Goal: Information Seeking & Learning: Learn about a topic

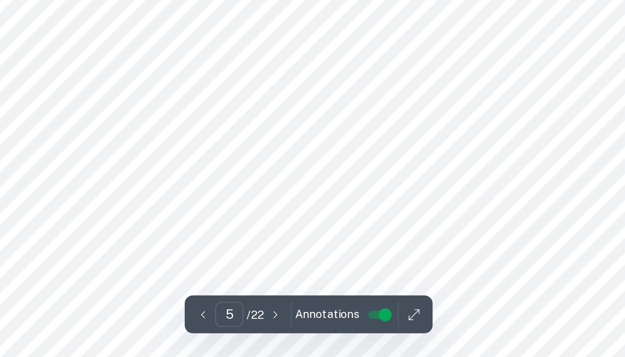
scroll to position [1941, 0]
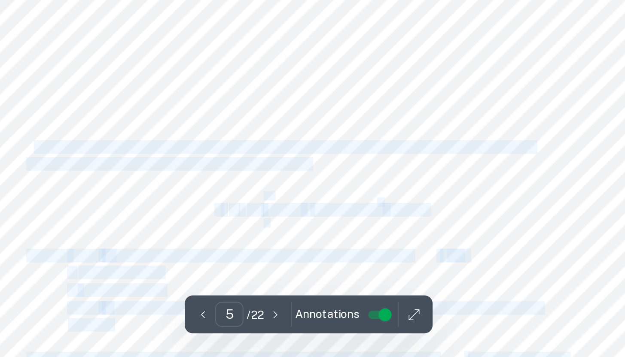
drag, startPoint x: 439, startPoint y: 253, endPoint x: 276, endPoint y: 243, distance: 163.8
click at [276, 243] on span "A surface area of revolution is obtained by revolving a curve around a fixed ax…" at bounding box center [408, 245] width 271 height 7
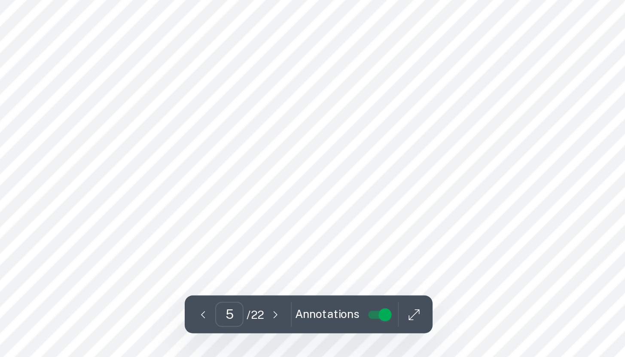
drag, startPoint x: 276, startPoint y: 243, endPoint x: 373, endPoint y: 263, distance: 99.3
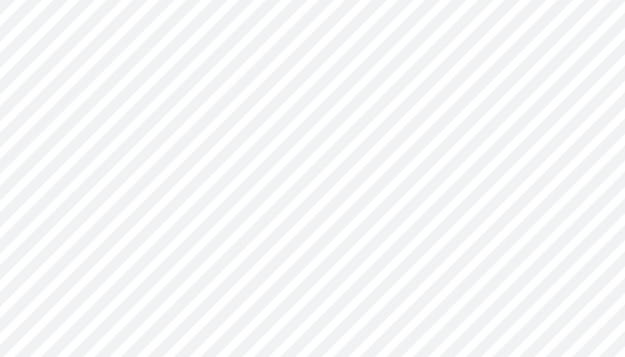
click at [274, 244] on span "A surface area of revolution is obtained by revolving a curve around a fixed ax…" at bounding box center [408, 245] width 271 height 7
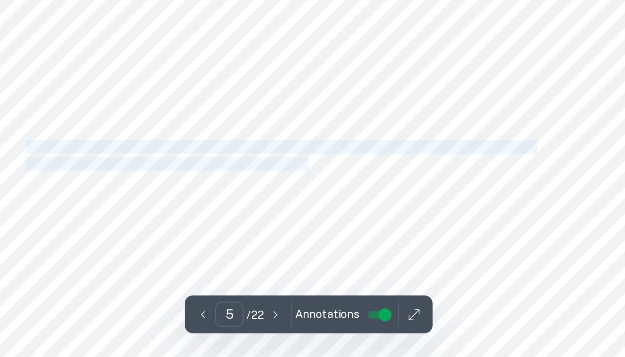
drag, startPoint x: 373, startPoint y: 263, endPoint x: 432, endPoint y: 255, distance: 59.8
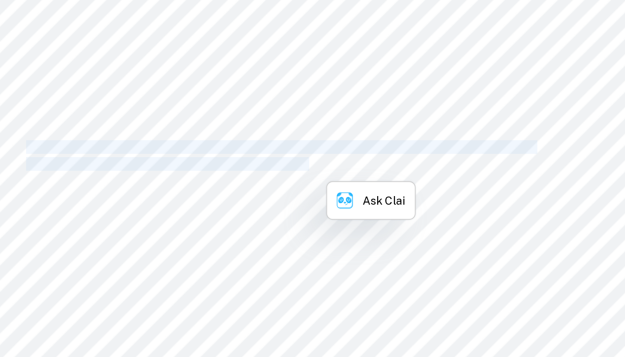
copy div "A surface area of revolution is obtained by revolving a curve around a fixed ax…"
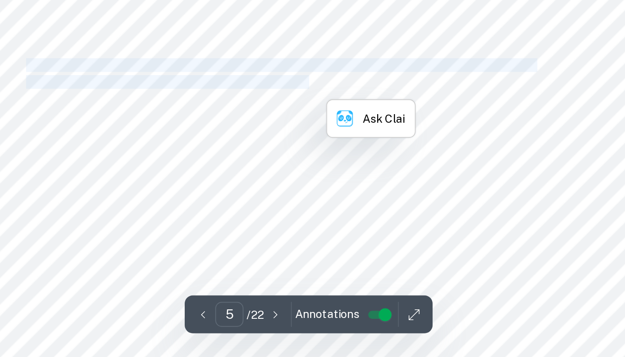
scroll to position [2008, 0]
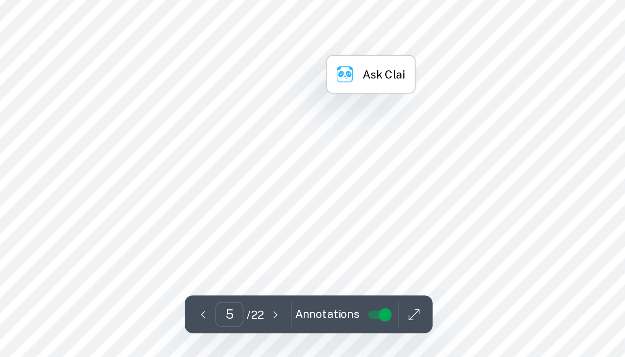
click at [531, 306] on span "calculating it will show me how accurate my model is. The range is from 0-1, an…" at bounding box center [410, 308] width 274 height 7
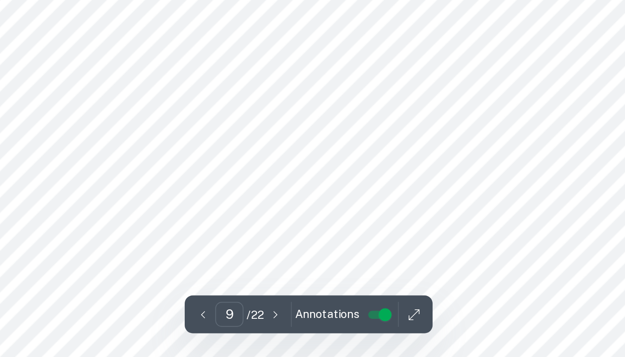
scroll to position [4024, 0]
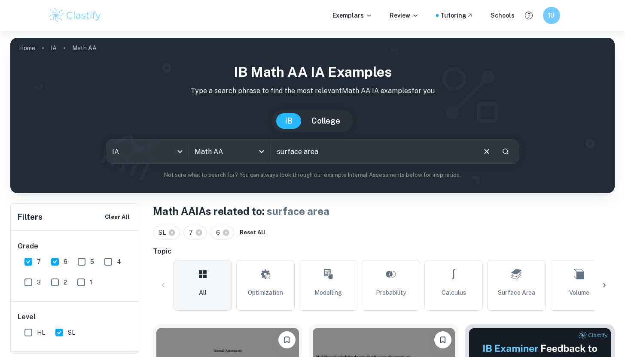
click at [339, 155] on input "surface area" at bounding box center [372, 152] width 203 height 24
type input "s"
type input "model"
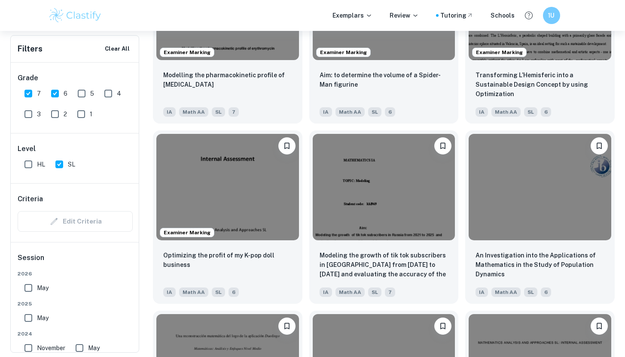
scroll to position [1119, 0]
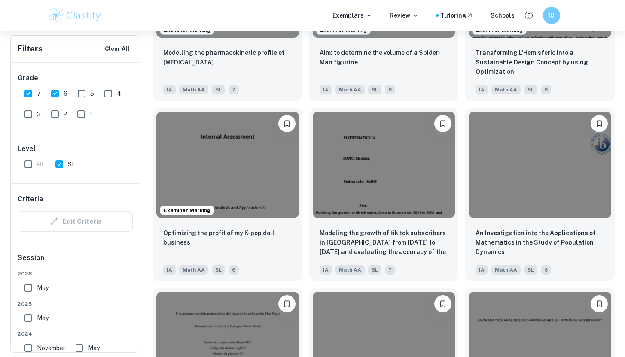
click at [242, 181] on img at bounding box center [227, 165] width 143 height 107
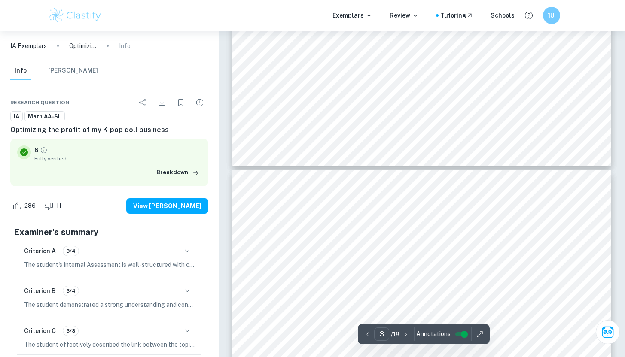
type input "2"
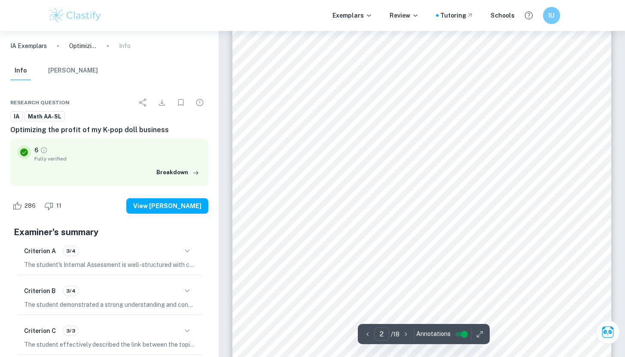
scroll to position [564, 0]
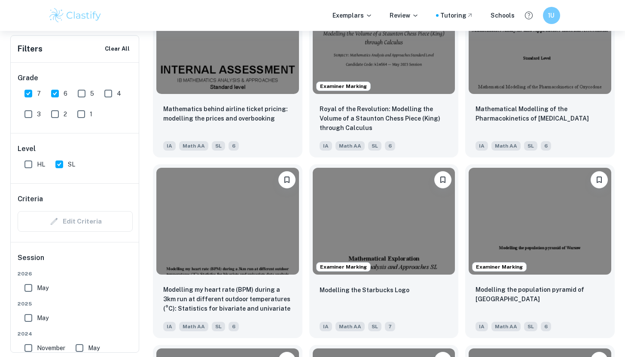
scroll to position [1687, 0]
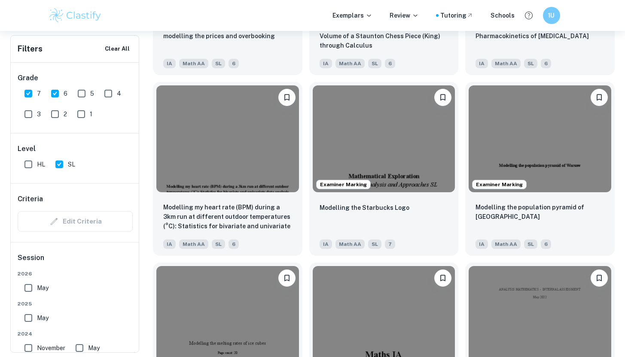
click at [359, 212] on div "Modelling the Starbucks Logo" at bounding box center [383, 217] width 129 height 29
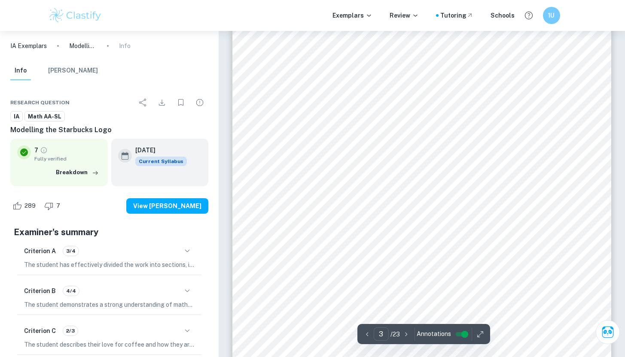
scroll to position [1347, 0]
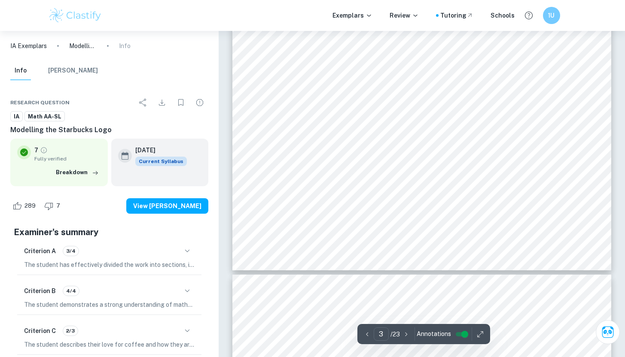
type input "4"
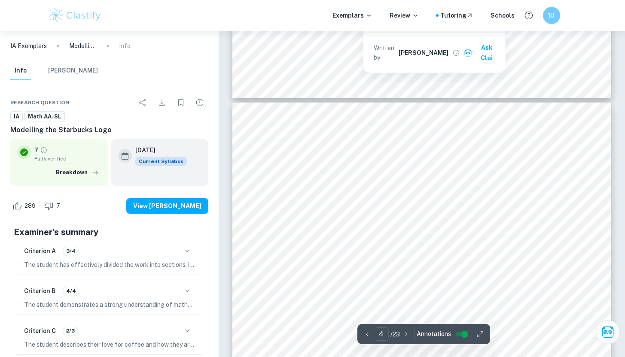
scroll to position [1662, 0]
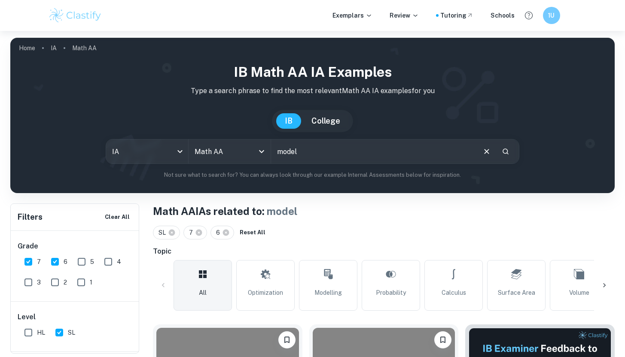
click at [365, 149] on input "model" at bounding box center [372, 152] width 203 height 24
type input "m"
type input "radish"
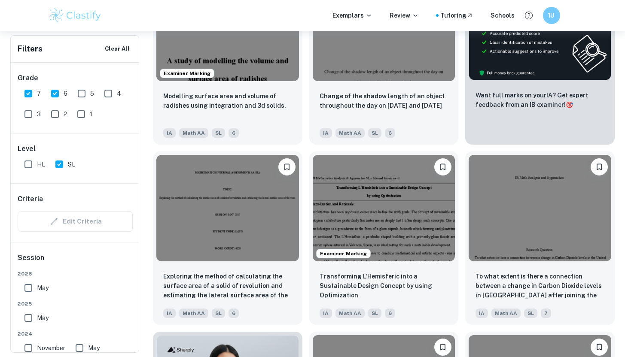
scroll to position [309, 0]
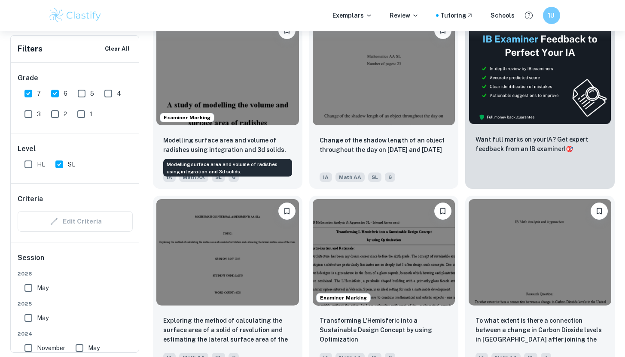
click at [264, 149] on p "Modelling surface area and volume of radishes using integration and 3d solids." at bounding box center [227, 145] width 129 height 19
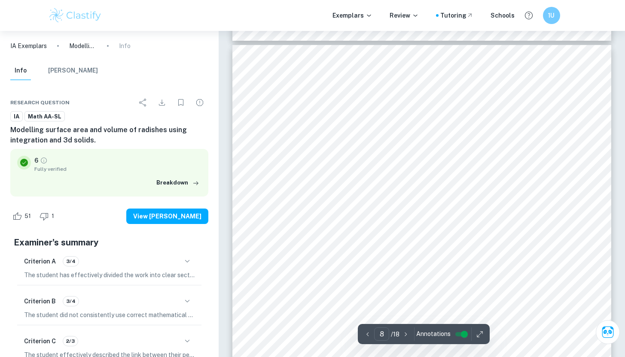
scroll to position [3827, 0]
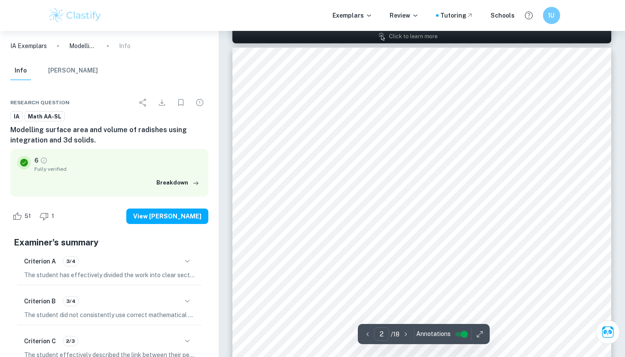
click at [354, 177] on span "2.1 Producing raw data" at bounding box center [334, 179] width 86 height 9
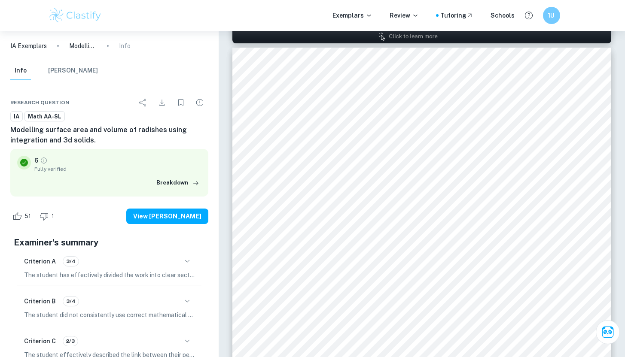
click at [350, 204] on span "2.2 Graphing of functions" at bounding box center [336, 204] width 91 height 9
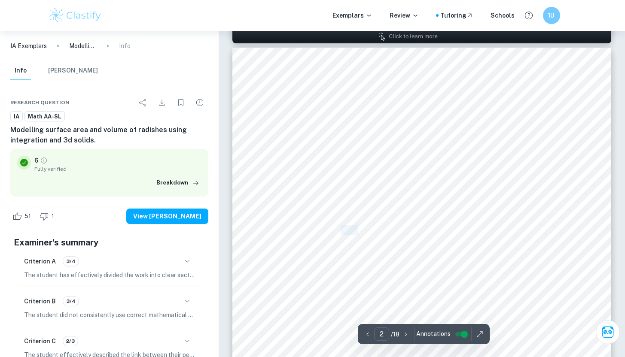
drag, startPoint x: 316, startPoint y: 299, endPoint x: 363, endPoint y: 228, distance: 85.0
click at [363, 228] on span "2.3 Calculating volumes of average radishes of revolution" at bounding box center [394, 230] width 206 height 9
drag, startPoint x: 363, startPoint y: 228, endPoint x: 377, endPoint y: 228, distance: 14.2
click at [377, 228] on span "2.3 Calculating volumes of average radishes of revolution" at bounding box center [394, 230] width 206 height 9
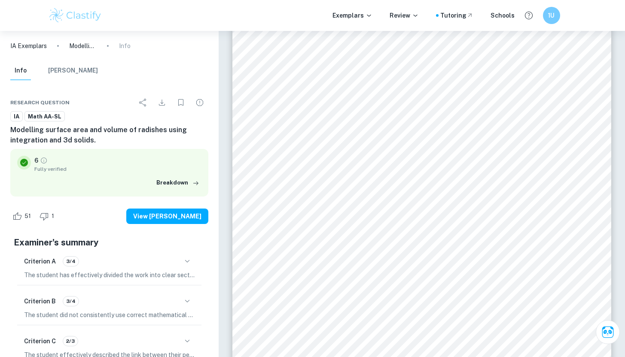
scroll to position [6699, 0]
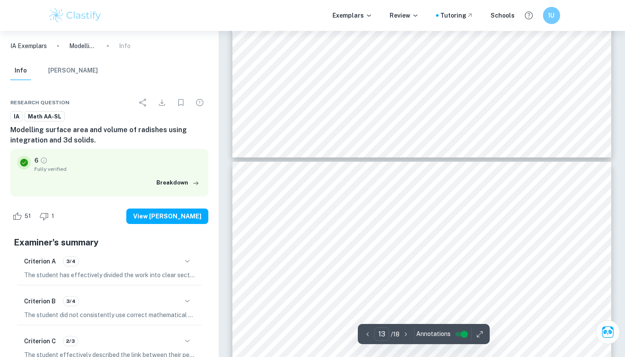
type input "14"
